Goal: Task Accomplishment & Management: Use online tool/utility

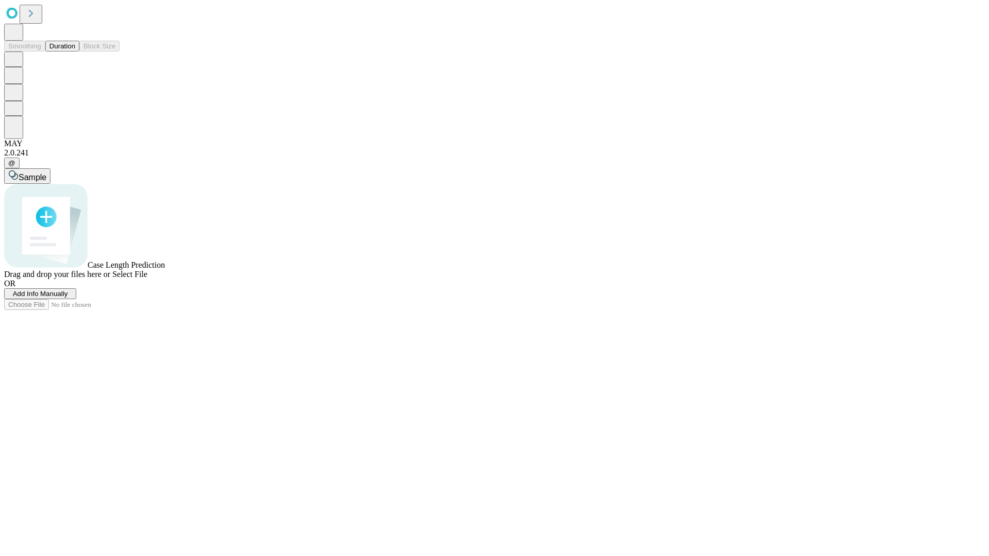
click at [75, 52] on button "Duration" at bounding box center [62, 46] width 34 height 11
click at [68, 298] on span "Add Info Manually" at bounding box center [40, 294] width 55 height 8
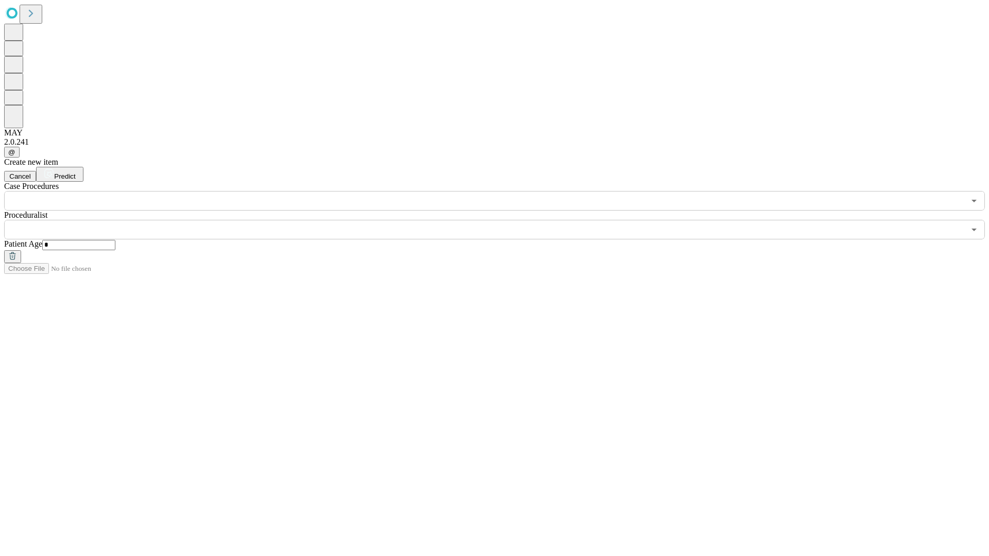
type input "*"
click at [502, 220] on input "text" at bounding box center [484, 230] width 961 height 20
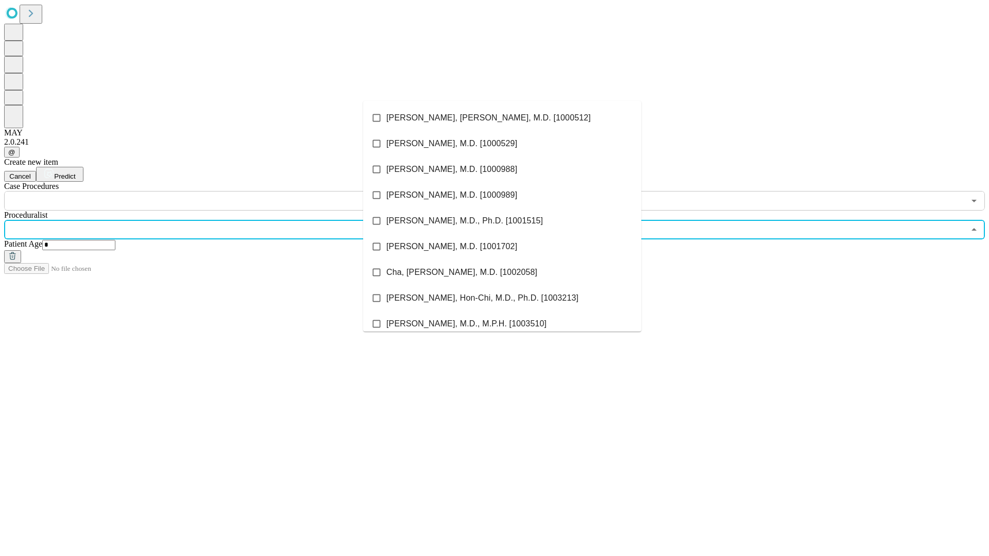
click at [502, 118] on li "[PERSON_NAME], [PERSON_NAME], M.D. [1000512]" at bounding box center [502, 118] width 278 height 26
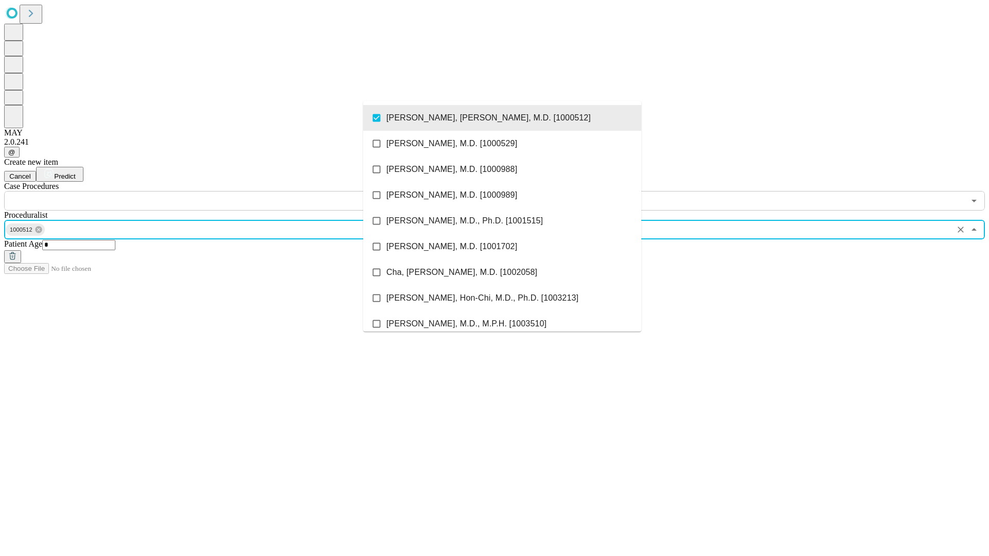
click at [216, 191] on input "text" at bounding box center [484, 201] width 961 height 20
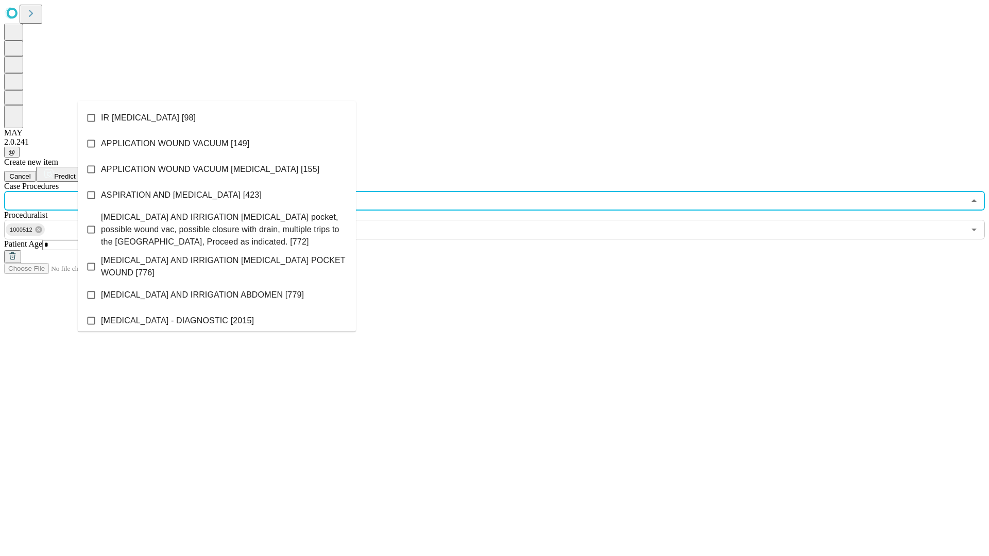
click at [217, 118] on li "IR [MEDICAL_DATA] [98]" at bounding box center [217, 118] width 278 height 26
